Goal: Information Seeking & Learning: Learn about a topic

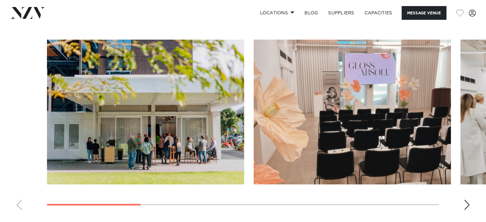
scroll to position [599, 0]
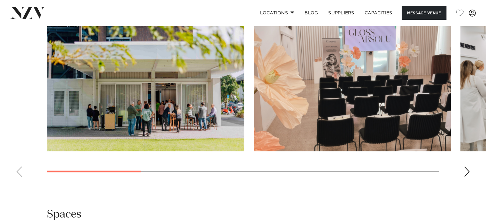
click at [467, 172] on div "Next slide" at bounding box center [467, 172] width 6 height 10
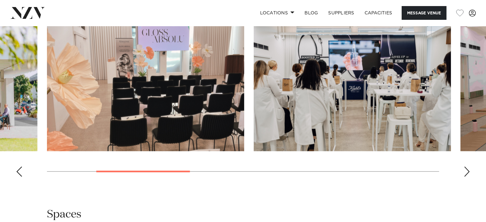
click at [467, 172] on div "Next slide" at bounding box center [467, 172] width 6 height 10
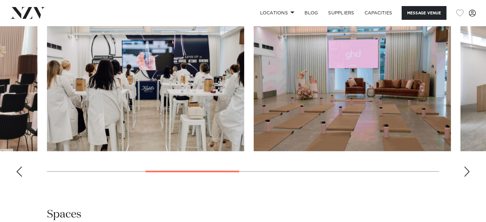
click at [467, 172] on div "Next slide" at bounding box center [467, 172] width 6 height 10
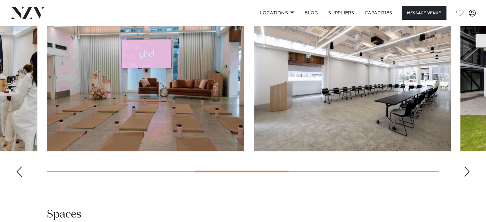
click at [467, 172] on div "Next slide" at bounding box center [467, 172] width 6 height 10
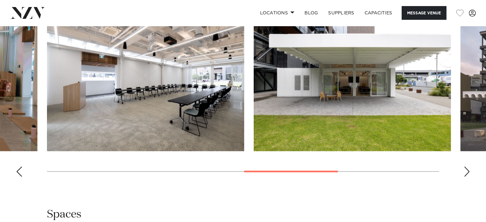
click at [467, 172] on div "Next slide" at bounding box center [467, 172] width 6 height 10
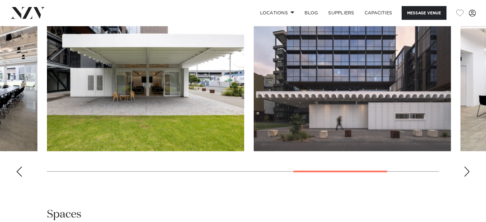
click at [467, 172] on div "Next slide" at bounding box center [467, 172] width 6 height 10
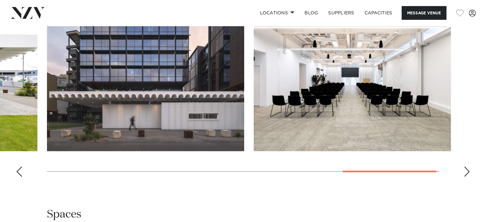
click at [22, 173] on div "Previous slide" at bounding box center [19, 172] width 6 height 10
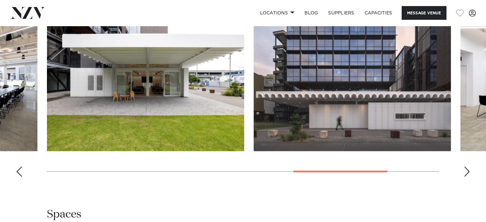
click at [22, 173] on div "Previous slide" at bounding box center [19, 172] width 6 height 10
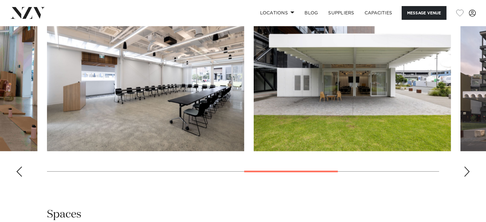
click at [22, 173] on div "Previous slide" at bounding box center [19, 172] width 6 height 10
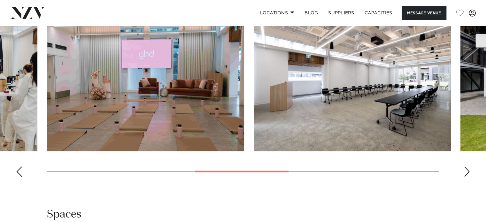
click at [22, 173] on div "Previous slide" at bounding box center [19, 172] width 6 height 10
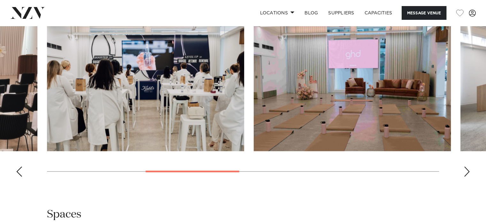
click at [22, 173] on div "Previous slide" at bounding box center [19, 172] width 6 height 10
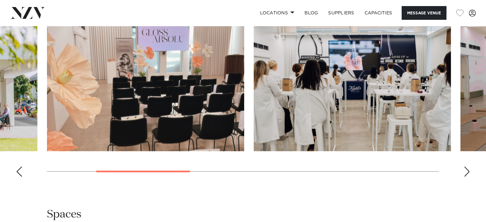
click at [22, 173] on div "Previous slide" at bounding box center [19, 172] width 6 height 10
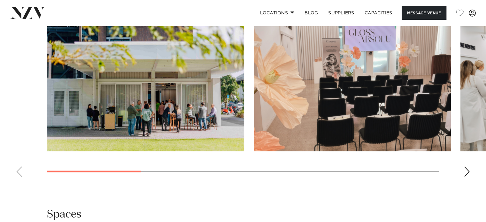
click at [22, 173] on swiper-container at bounding box center [243, 94] width 486 height 176
click at [470, 168] on div "Next slide" at bounding box center [467, 172] width 6 height 10
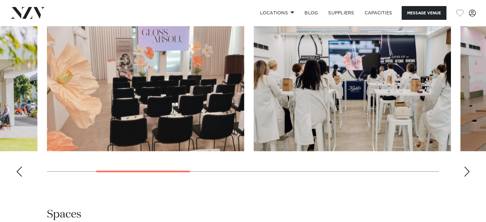
click at [470, 168] on div "Next slide" at bounding box center [467, 172] width 6 height 10
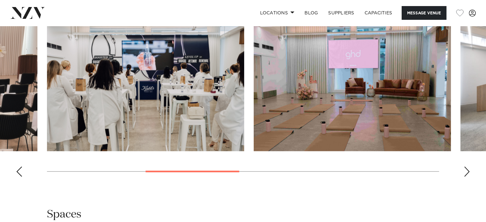
click at [470, 168] on div "Next slide" at bounding box center [467, 172] width 6 height 10
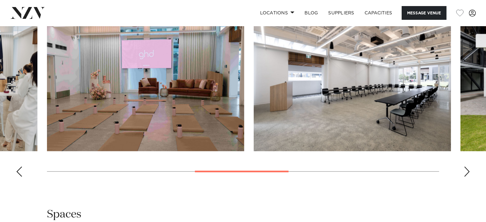
click at [470, 168] on div "Next slide" at bounding box center [467, 172] width 6 height 10
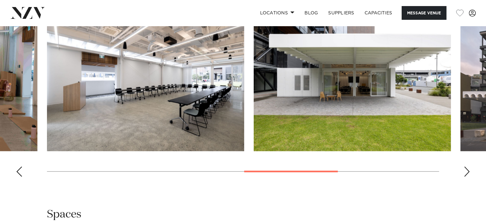
click at [470, 168] on div "Next slide" at bounding box center [467, 172] width 6 height 10
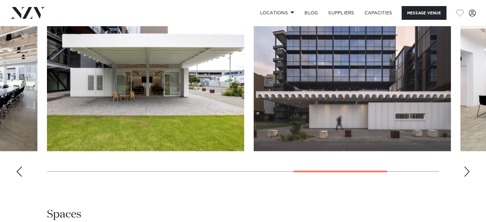
click at [470, 168] on div "Next slide" at bounding box center [467, 172] width 6 height 10
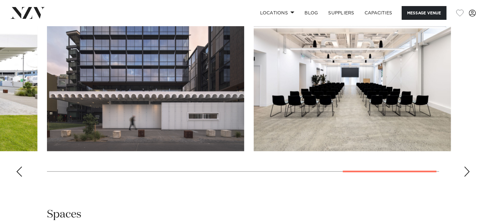
click at [470, 168] on div "Next slide" at bounding box center [467, 172] width 6 height 10
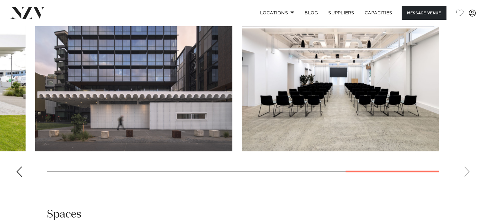
click at [16, 169] on div "Previous slide" at bounding box center [19, 172] width 6 height 10
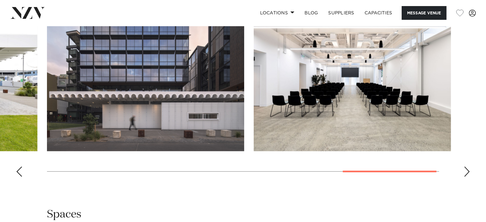
click at [16, 169] on div "Previous slide" at bounding box center [19, 172] width 6 height 10
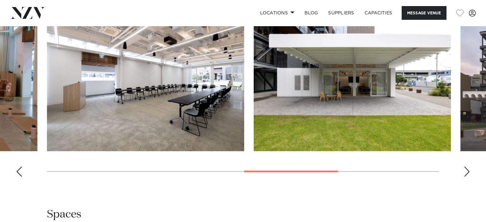
click at [16, 169] on div "Previous slide" at bounding box center [19, 172] width 6 height 10
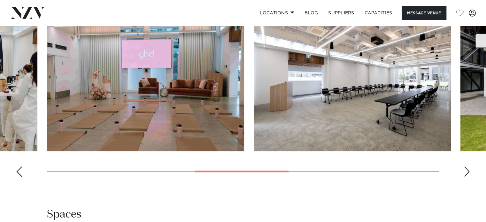
click at [16, 169] on div "Previous slide" at bounding box center [19, 172] width 6 height 10
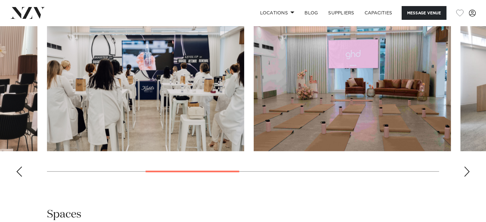
click at [16, 169] on div "Previous slide" at bounding box center [19, 172] width 6 height 10
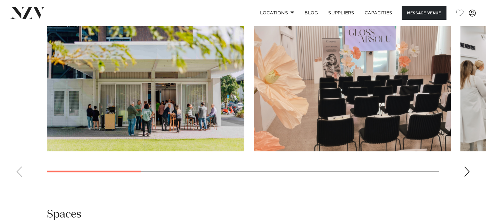
click at [16, 169] on swiper-container at bounding box center [243, 94] width 486 height 176
